Goal: Transaction & Acquisition: Book appointment/travel/reservation

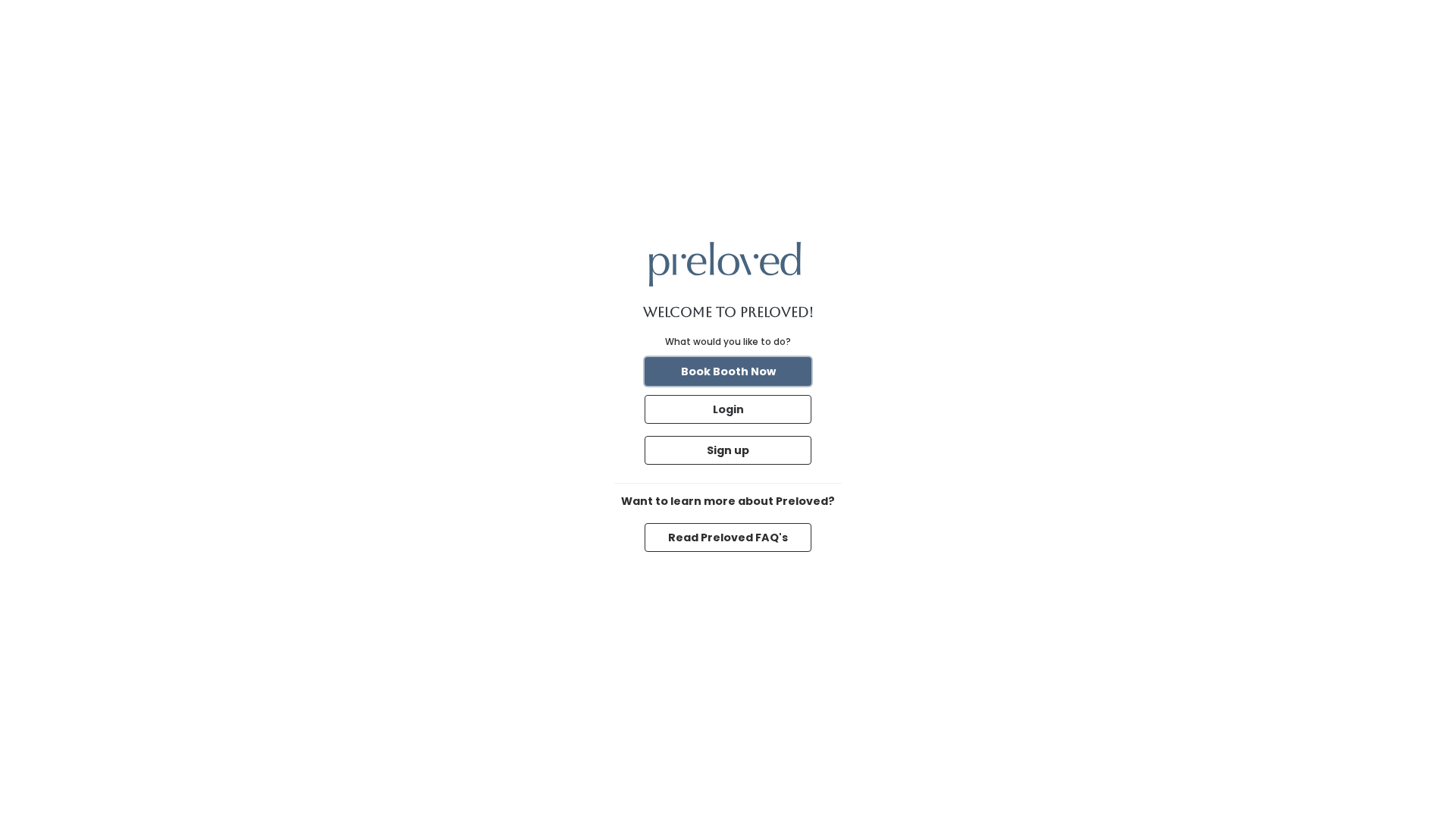
click at [711, 373] on button "Book Booth Now" at bounding box center [728, 371] width 167 height 29
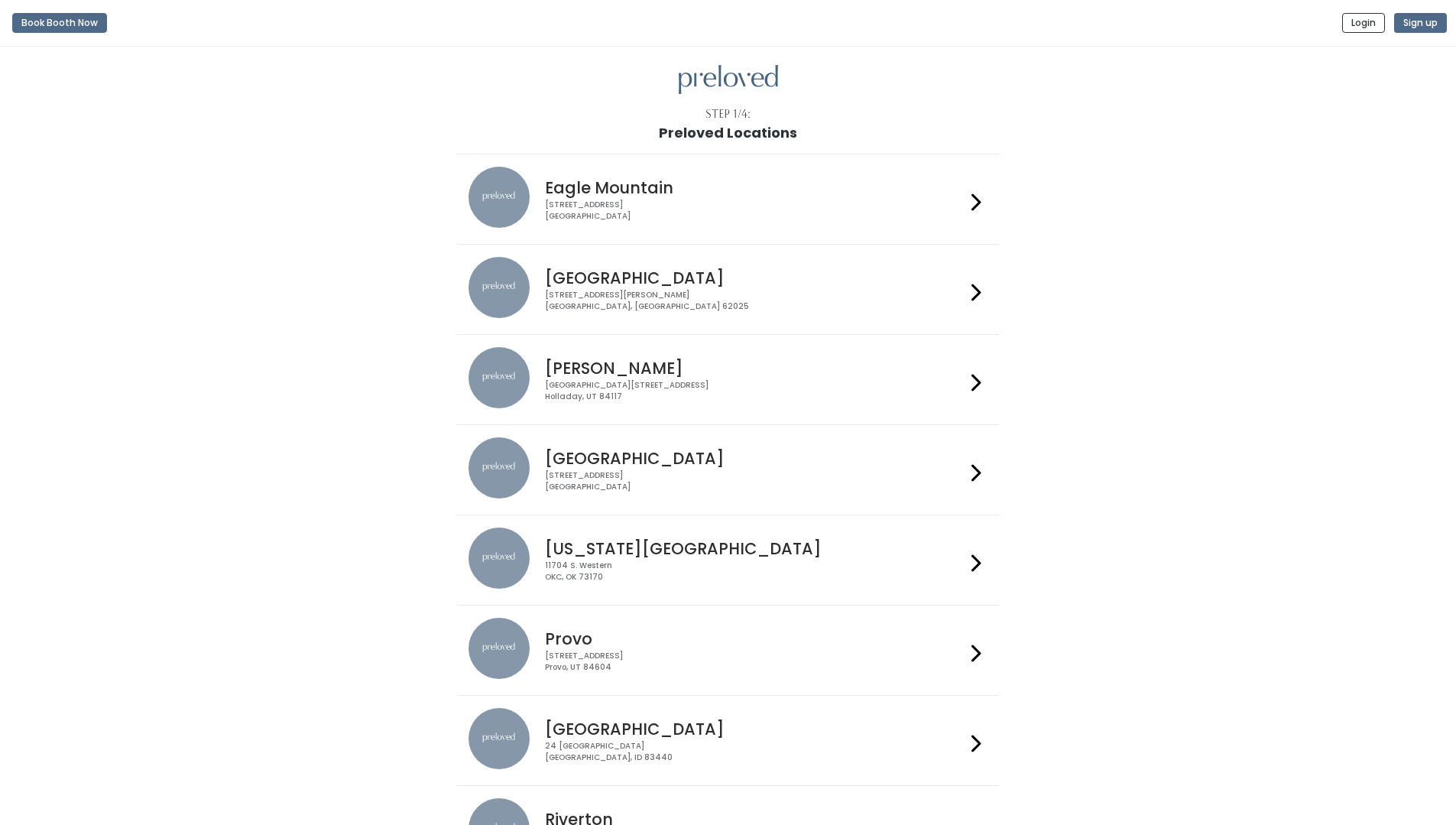
click at [594, 644] on h4 "Provo" at bounding box center [755, 638] width 420 height 17
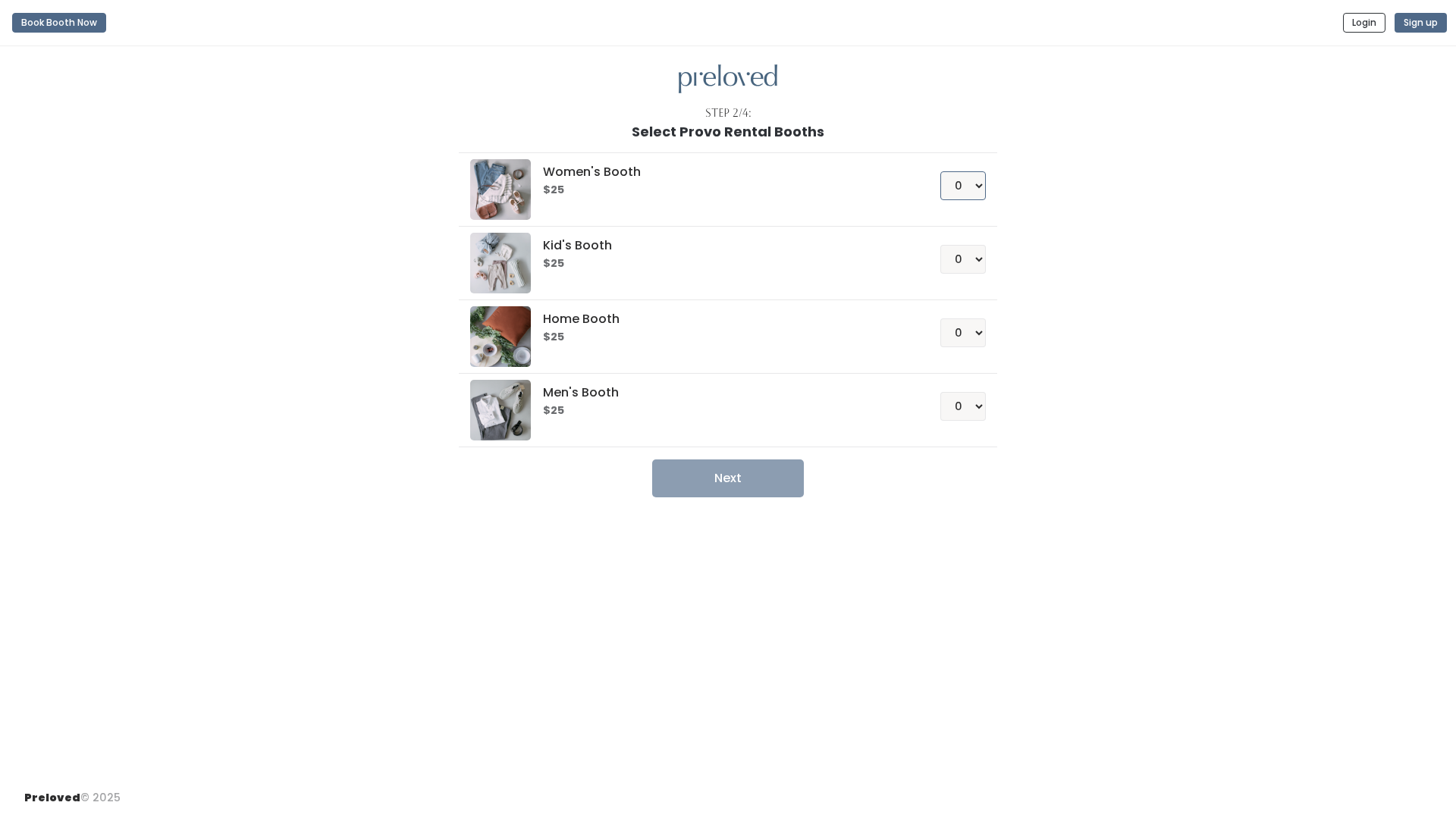
click at [980, 182] on select "0 1 2 3 4" at bounding box center [963, 186] width 45 height 29
click at [962, 268] on select "0 1 2 3 4" at bounding box center [963, 260] width 45 height 29
